Goal: Communication & Community: Answer question/provide support

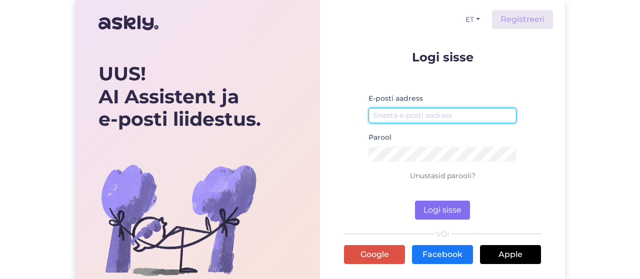
type input "[EMAIL_ADDRESS][DOMAIN_NAME]"
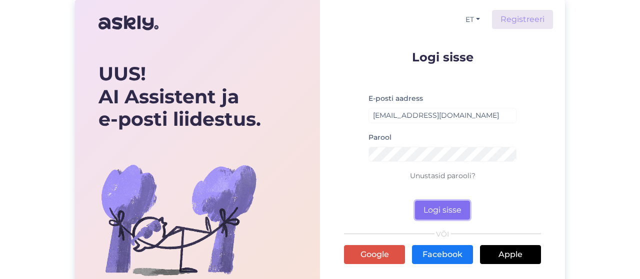
click at [439, 207] on button "Logi sisse" at bounding box center [442, 210] width 55 height 19
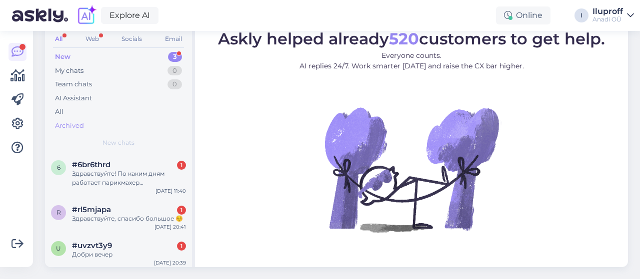
scroll to position [63, 0]
click at [140, 241] on div "#uvzvt3y9 1" at bounding box center [129, 245] width 114 height 9
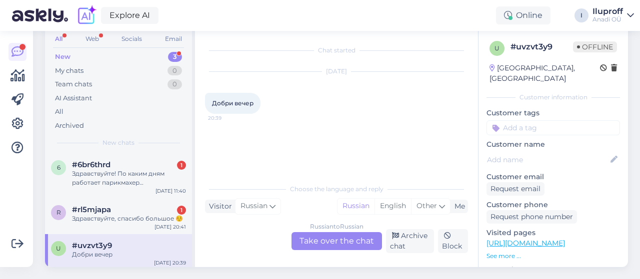
click at [299, 232] on div "Russian to Russian Take over the chat" at bounding box center [336, 241] width 90 height 18
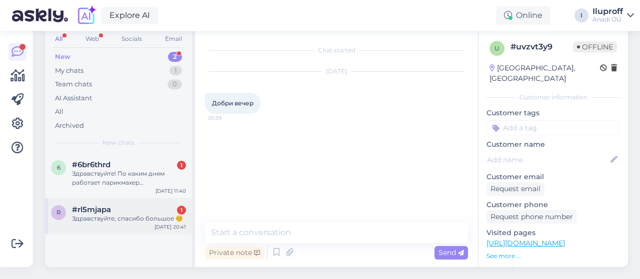
click at [143, 214] on div "Здравствуйте, спасибо большое ☺️" at bounding box center [129, 218] width 114 height 9
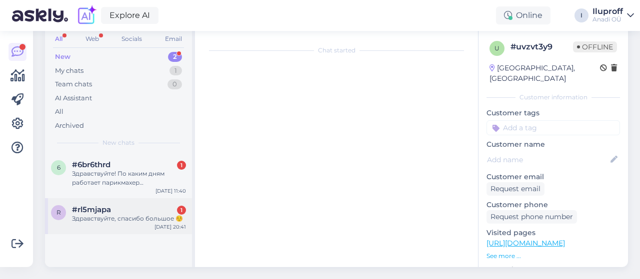
type textarea "svjazalasj po telefonu"
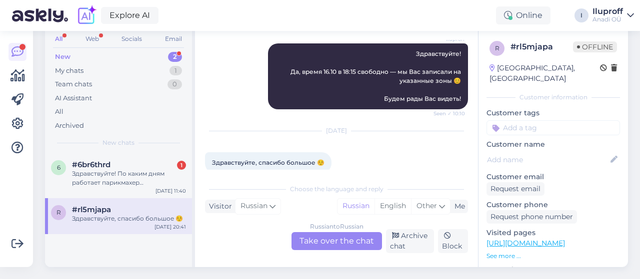
scroll to position [3343, 0]
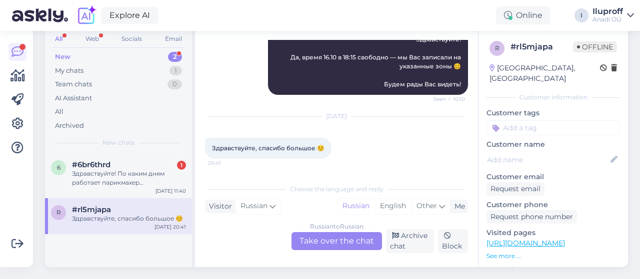
click at [342, 232] on div "Russian to Russian Take over the chat" at bounding box center [336, 241] width 90 height 18
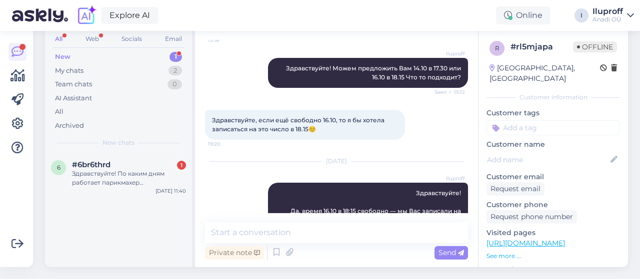
scroll to position [3249, 0]
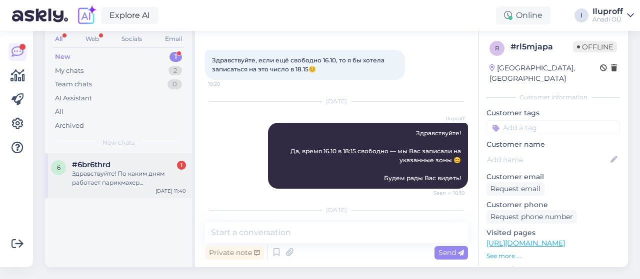
click at [146, 169] on div "Здравствуйте! По каким дням работает парикмахер [PERSON_NAME]?" at bounding box center [129, 178] width 114 height 18
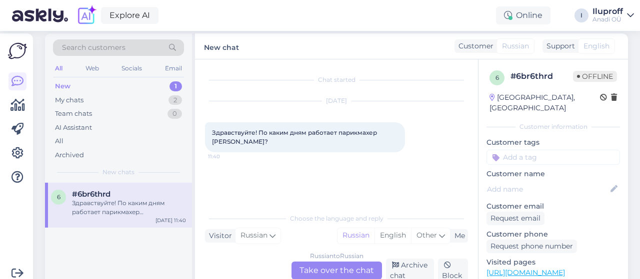
scroll to position [63, 0]
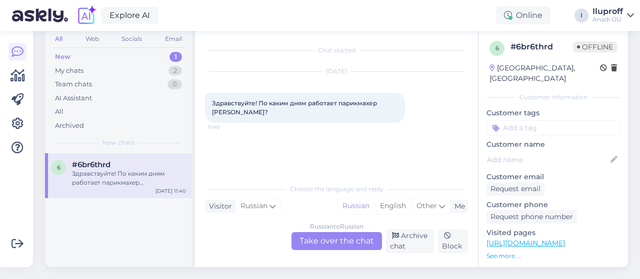
click at [344, 232] on div "Russian to Russian Take over the chat" at bounding box center [336, 241] width 90 height 18
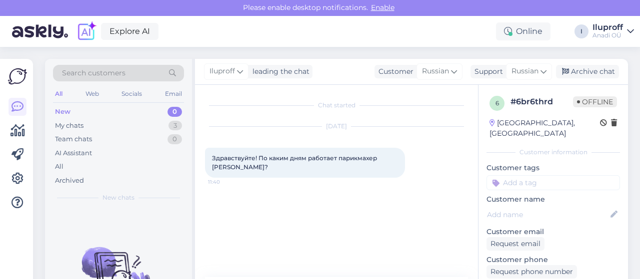
scroll to position [0, 0]
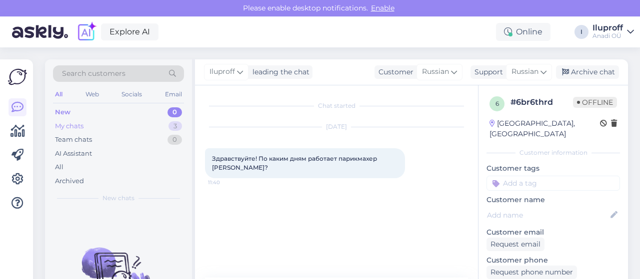
click at [175, 125] on div "3" at bounding box center [174, 126] width 13 height 10
